Goal: Task Accomplishment & Management: Manage account settings

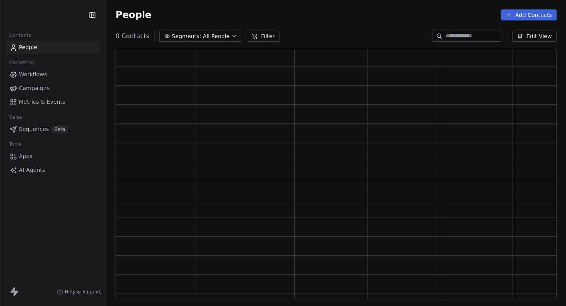
scroll to position [250, 441]
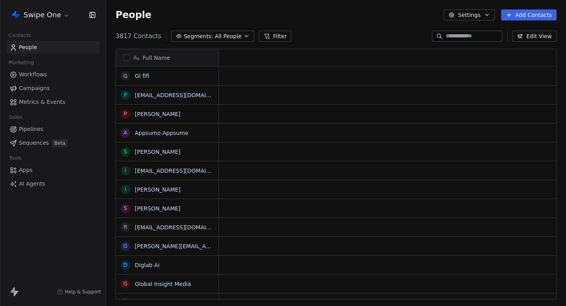
click at [38, 89] on span "Campaigns" at bounding box center [34, 88] width 31 height 8
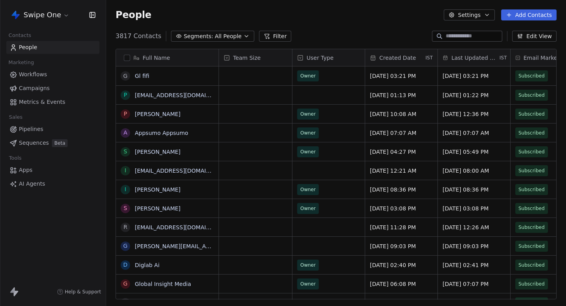
scroll to position [269, 460]
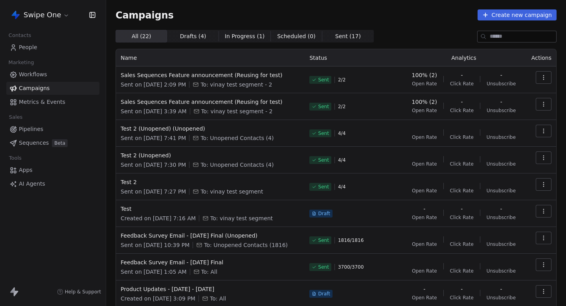
click at [539, 77] on button "button" at bounding box center [544, 77] width 16 height 13
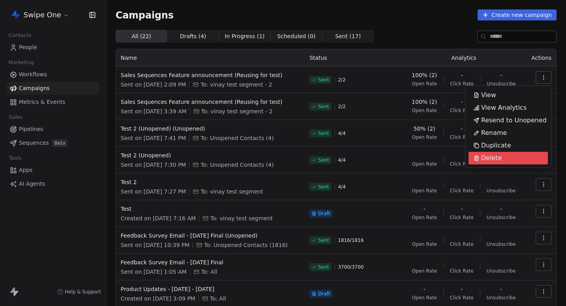
click at [487, 158] on span "Delete" at bounding box center [491, 157] width 21 height 9
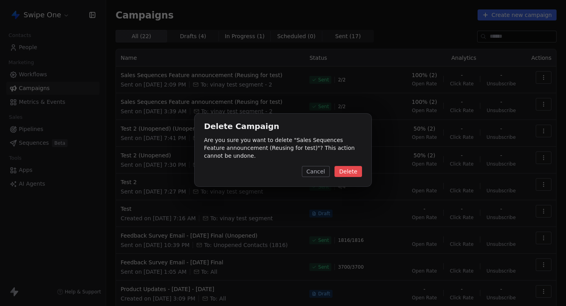
click at [353, 168] on button "Delete" at bounding box center [348, 171] width 28 height 11
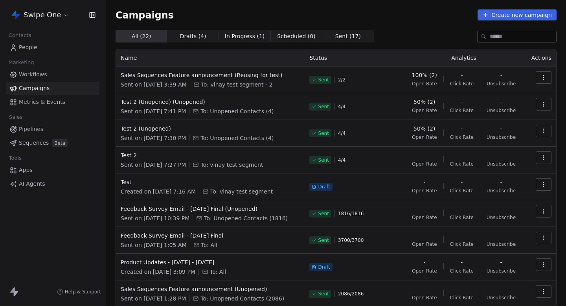
click at [544, 73] on button "button" at bounding box center [544, 77] width 16 height 13
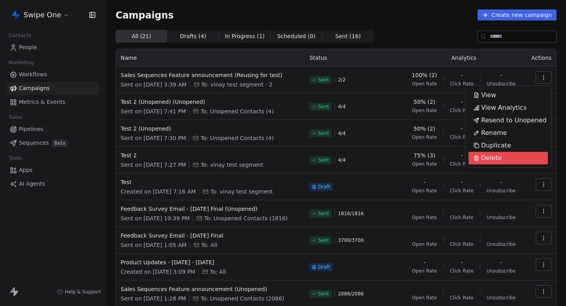
click at [495, 154] on span "Delete" at bounding box center [491, 157] width 21 height 9
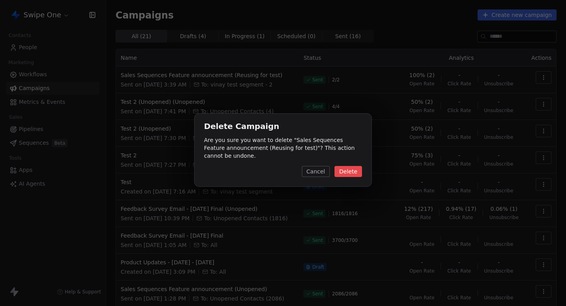
click at [342, 172] on button "Delete" at bounding box center [348, 171] width 28 height 11
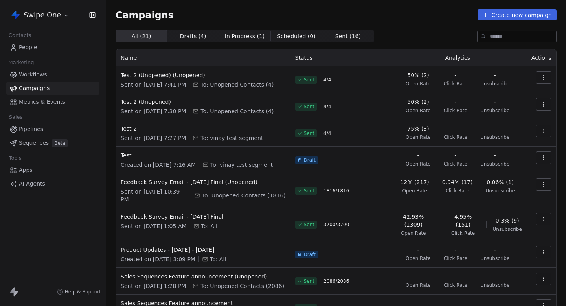
click at [545, 70] on td at bounding box center [541, 79] width 29 height 27
click at [544, 77] on icon "button" at bounding box center [543, 77] width 6 height 6
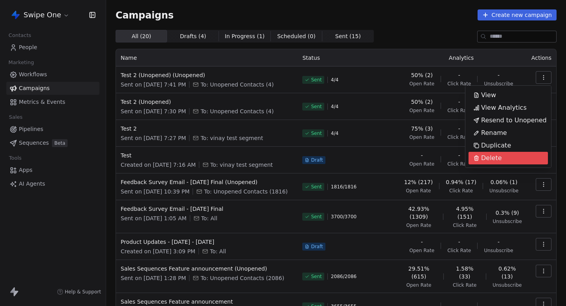
click at [491, 159] on span "Delete" at bounding box center [491, 157] width 21 height 9
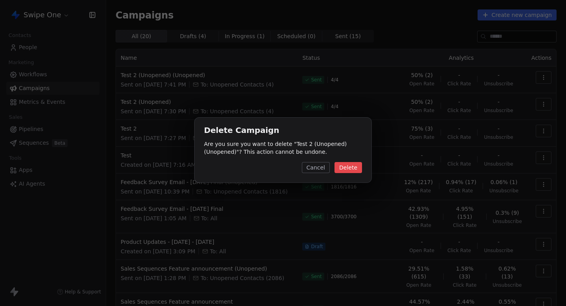
click at [356, 169] on button "Delete" at bounding box center [348, 167] width 28 height 11
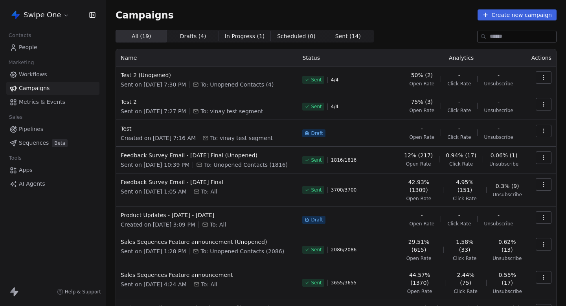
click at [546, 76] on icon "button" at bounding box center [543, 77] width 6 height 6
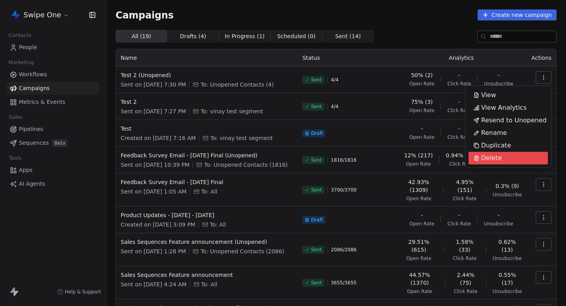
click at [500, 158] on div "Delete" at bounding box center [488, 158] width 38 height 13
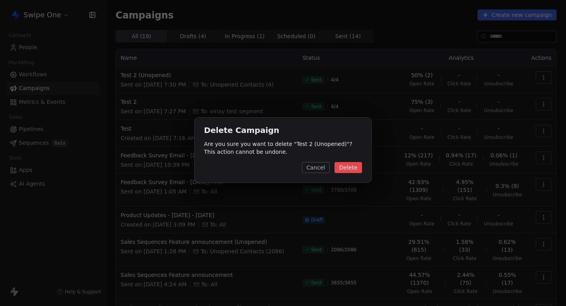
click at [355, 167] on button "Delete" at bounding box center [348, 167] width 28 height 11
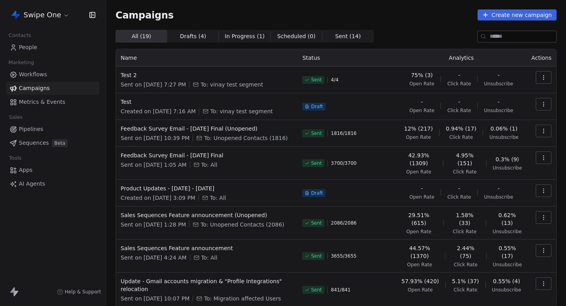
click at [546, 78] on icon "button" at bounding box center [543, 77] width 6 height 6
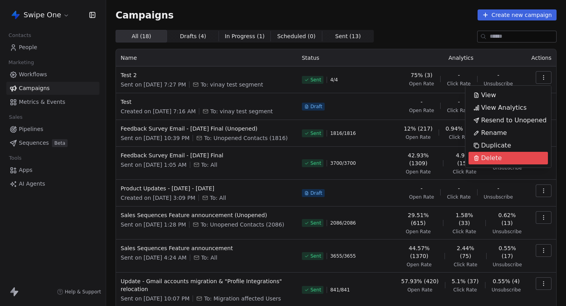
click at [502, 156] on div "Delete" at bounding box center [488, 158] width 38 height 13
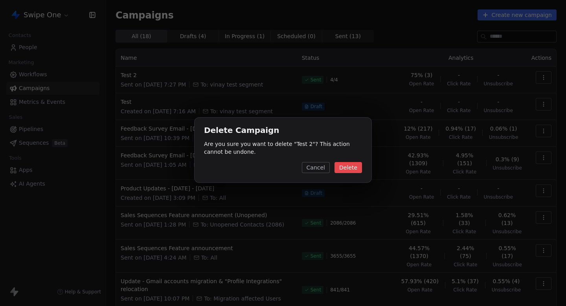
click at [349, 162] on div "Cancel Delete" at bounding box center [283, 167] width 158 height 11
click at [348, 171] on button "Delete" at bounding box center [348, 167] width 28 height 11
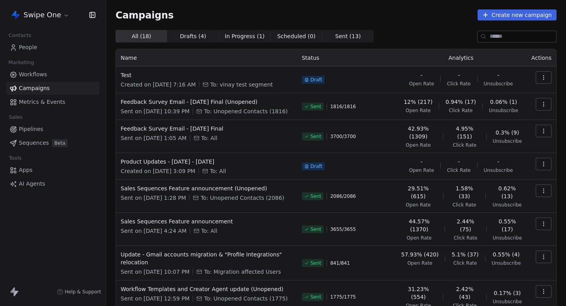
click at [538, 77] on button "button" at bounding box center [544, 77] width 16 height 13
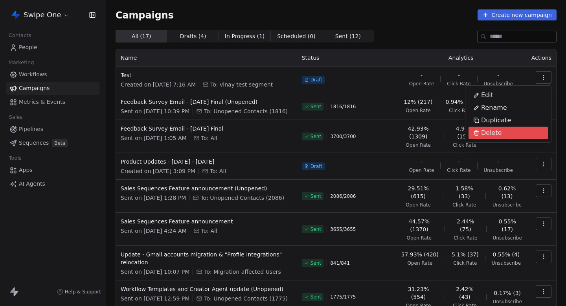
click at [485, 131] on span "Delete" at bounding box center [491, 132] width 21 height 9
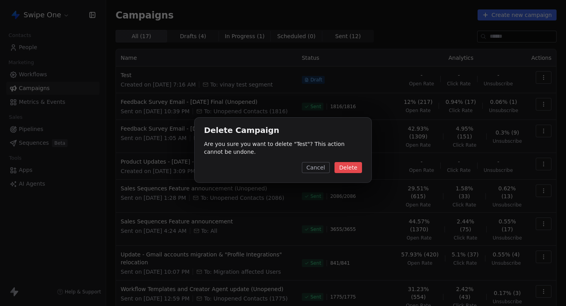
click at [345, 168] on button "Delete" at bounding box center [348, 167] width 28 height 11
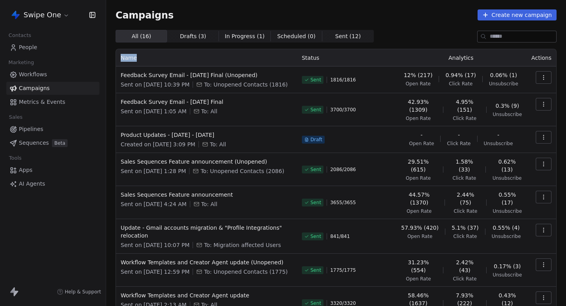
drag, startPoint x: 117, startPoint y: 58, endPoint x: 163, endPoint y: 58, distance: 46.0
click at [163, 58] on th "Name" at bounding box center [206, 57] width 181 height 17
click at [164, 58] on th "Name" at bounding box center [206, 57] width 181 height 17
click at [49, 73] on link "Workflows" at bounding box center [52, 74] width 93 height 13
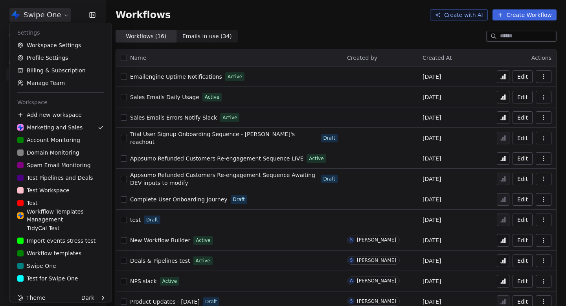
click at [54, 17] on html "Swipe One Contacts People Marketing Workflows Campaigns Metrics & Events Sales …" at bounding box center [283, 153] width 566 height 306
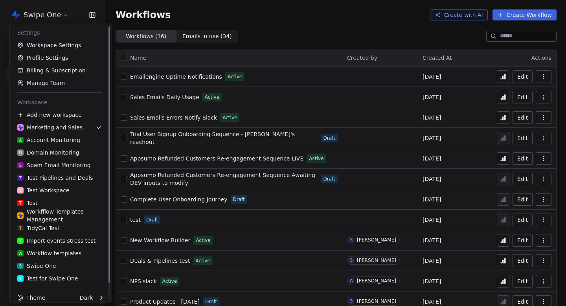
click at [277, 37] on html "Swipe One Contacts People Marketing Workflows Campaigns Metrics & Events Sales …" at bounding box center [283, 153] width 566 height 306
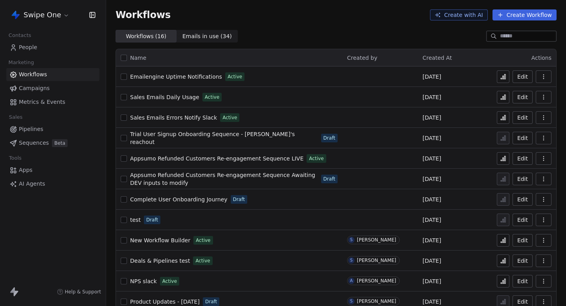
click at [45, 12] on html "Swipe One Contacts People Marketing Workflows Campaigns Metrics & Events Sales …" at bounding box center [283, 153] width 566 height 306
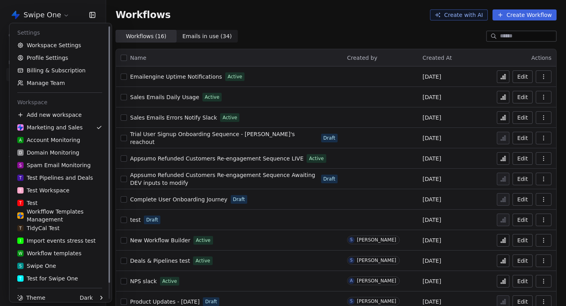
click at [298, 58] on html "Swipe One Contacts People Marketing Workflows Campaigns Metrics & Events Sales …" at bounding box center [283, 153] width 566 height 306
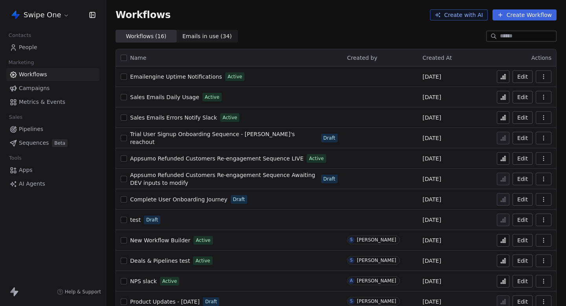
click at [40, 13] on html "Swipe One Contacts People Marketing Workflows Campaigns Metrics & Events Sales …" at bounding box center [283, 153] width 566 height 306
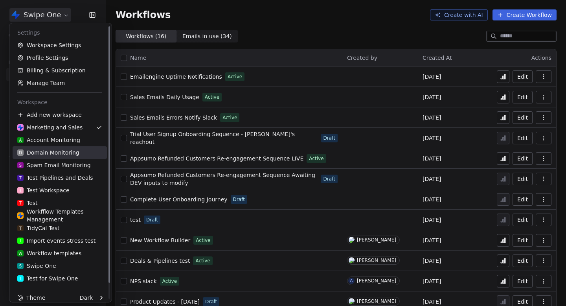
click at [46, 157] on link "D Domain Monitoring" at bounding box center [60, 152] width 94 height 13
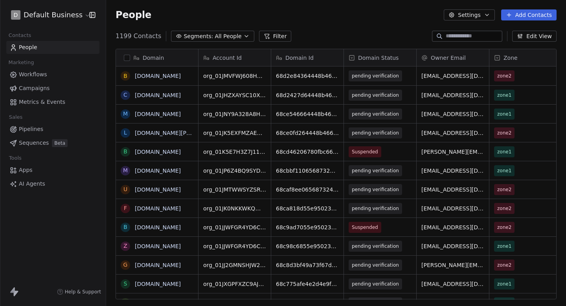
scroll to position [269, 460]
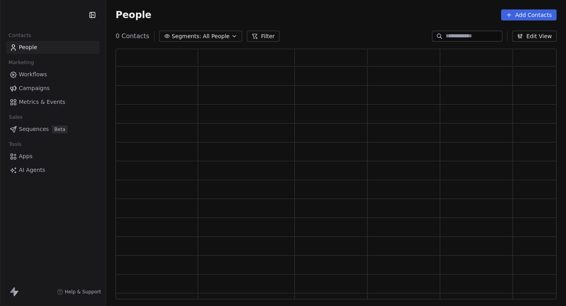
scroll to position [250, 441]
